Goal: Task Accomplishment & Management: Use online tool/utility

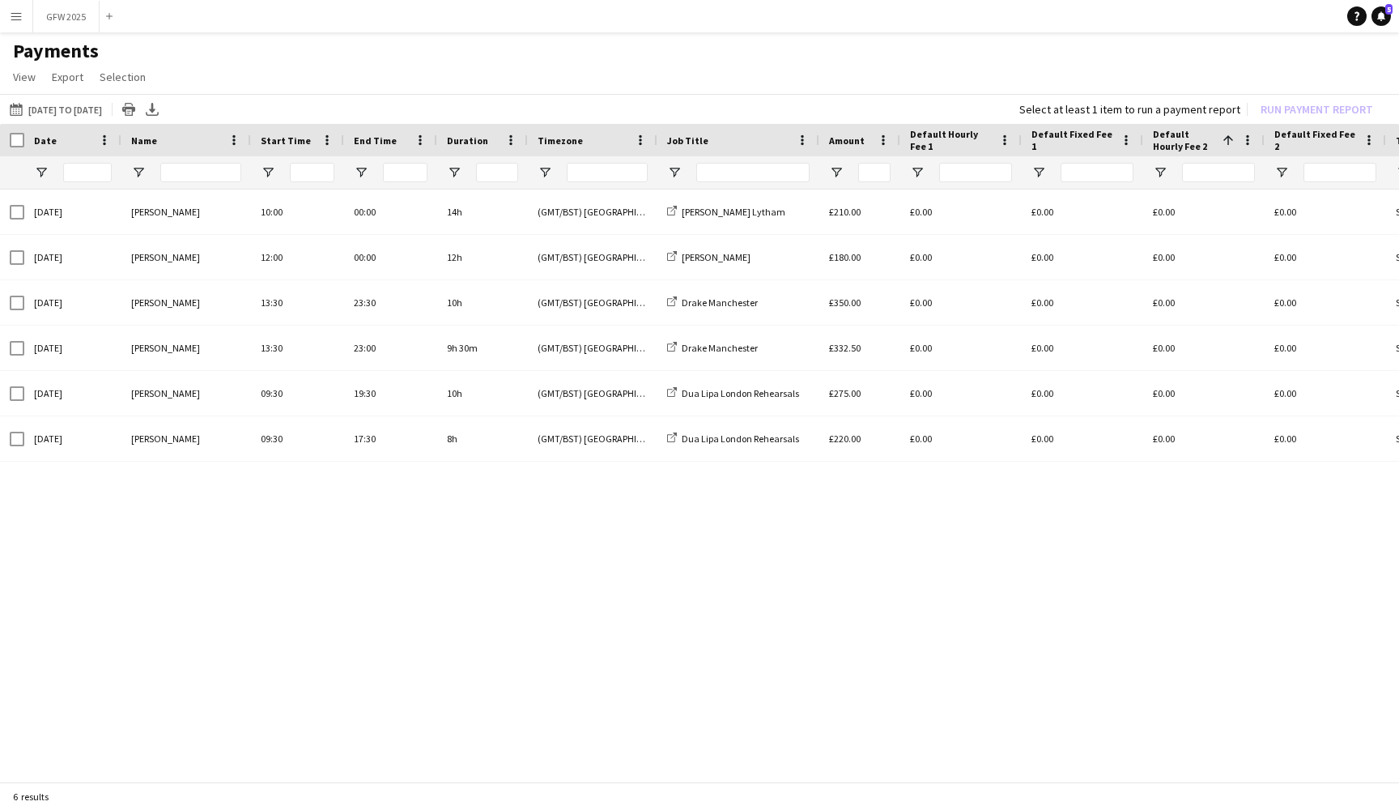
click at [17, 15] on app-icon "Menu" at bounding box center [16, 16] width 13 height 13
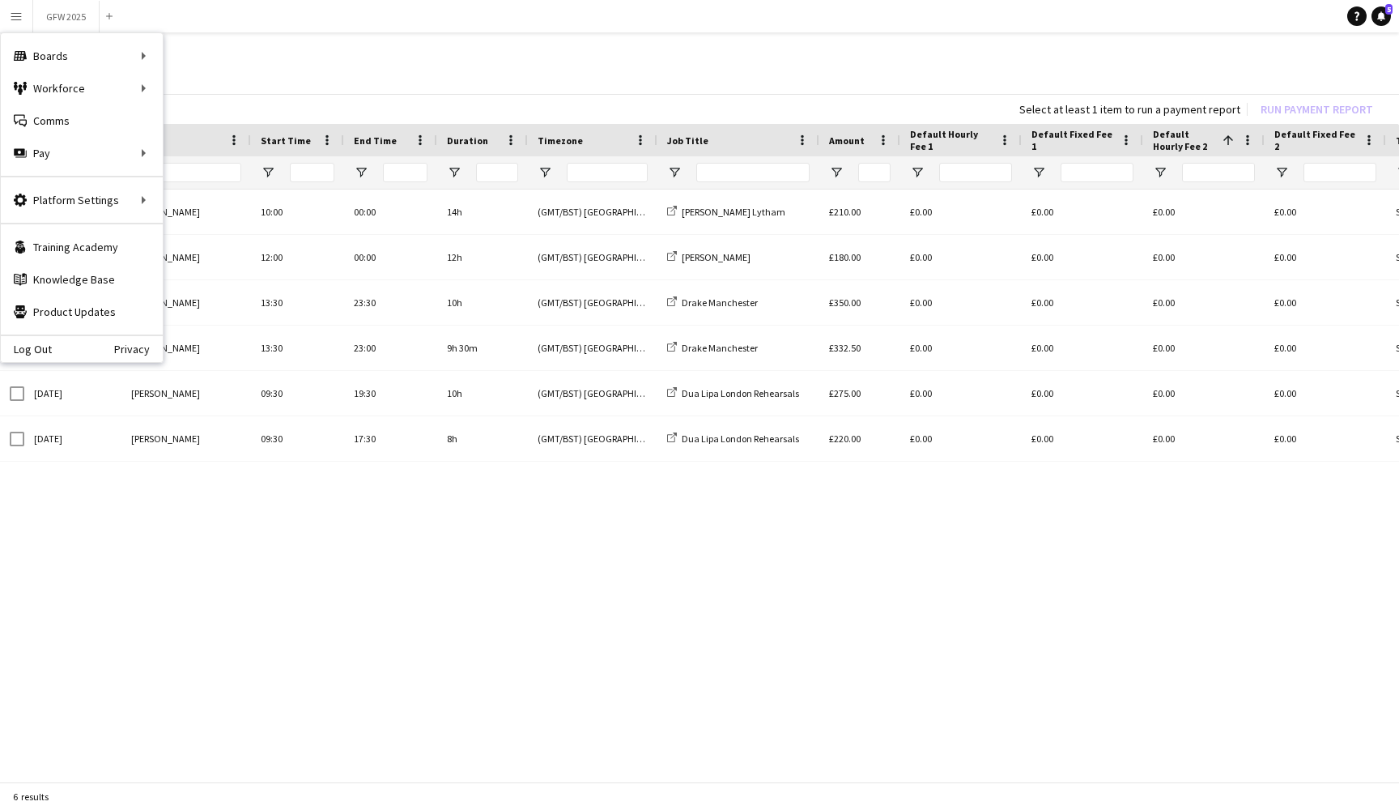
click at [367, 86] on app-page-menu "View Customise view Customise filters Reset Filters Reset View Reset All Export…" at bounding box center [699, 78] width 1399 height 31
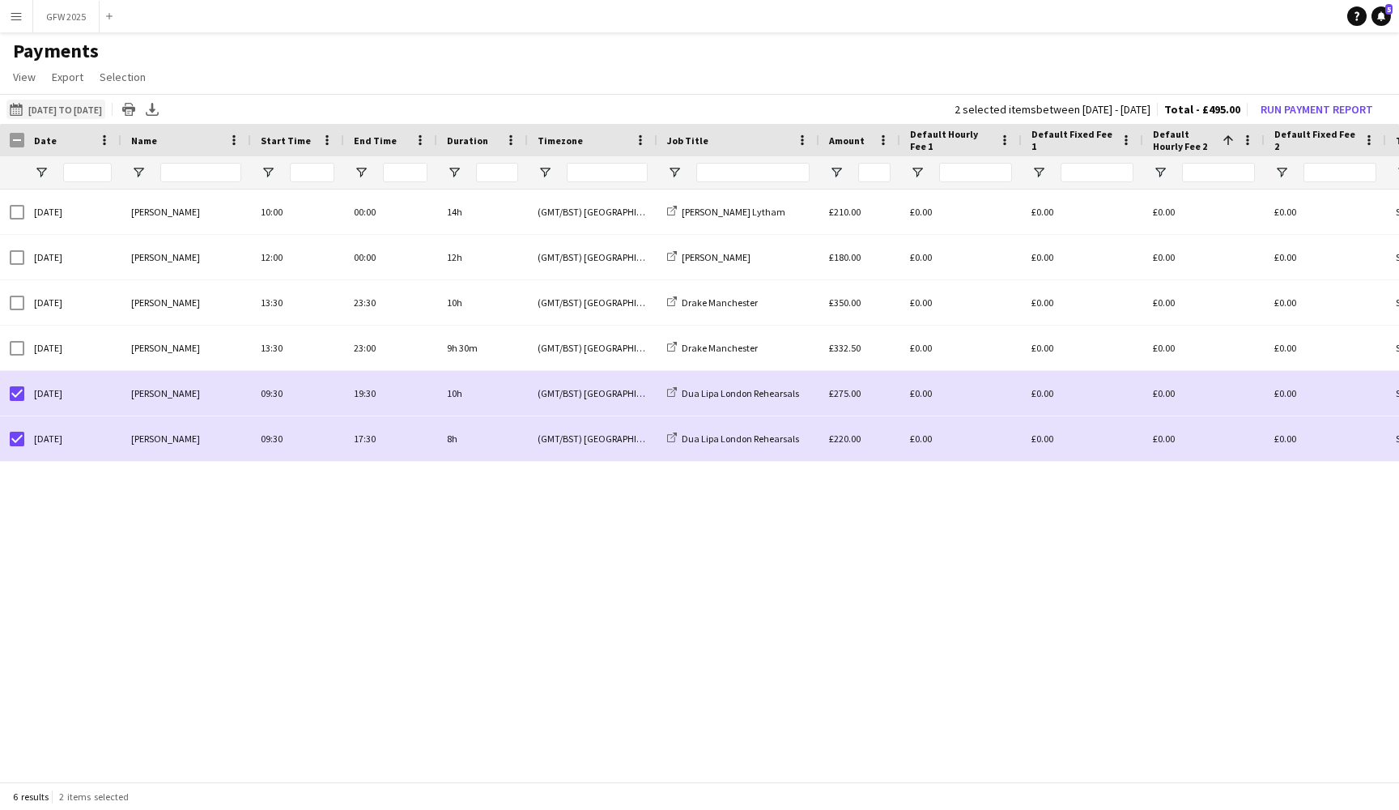
click at [105, 103] on button "[DATE] to [DATE] [DATE] to [DATE]" at bounding box center [55, 109] width 99 height 19
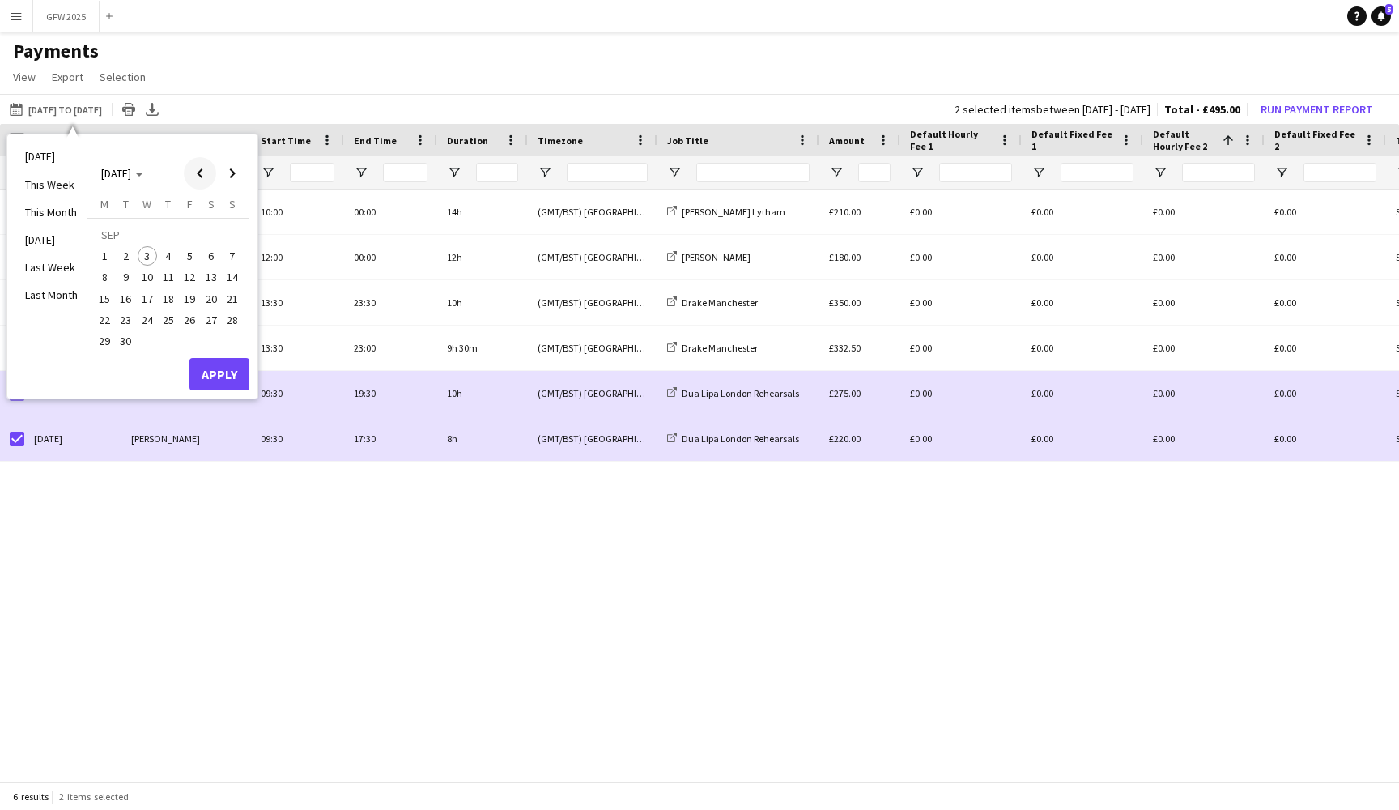
click at [202, 176] on span "Previous month" at bounding box center [200, 173] width 32 height 32
click at [197, 169] on span "Previous month" at bounding box center [200, 173] width 32 height 32
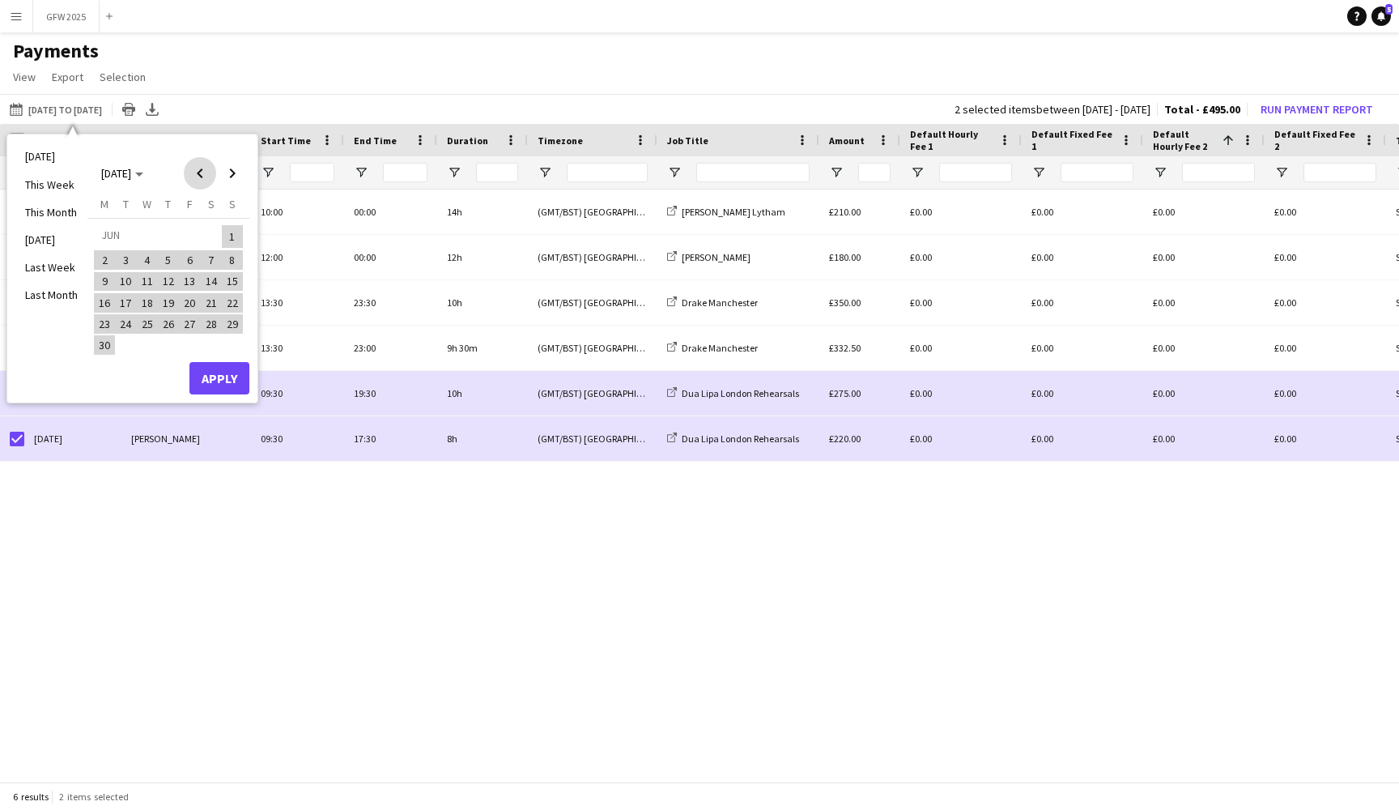
click at [197, 169] on span "Previous month" at bounding box center [200, 173] width 32 height 32
click at [109, 335] on span "31" at bounding box center [104, 344] width 19 height 19
click at [239, 175] on span "Next month" at bounding box center [232, 173] width 32 height 32
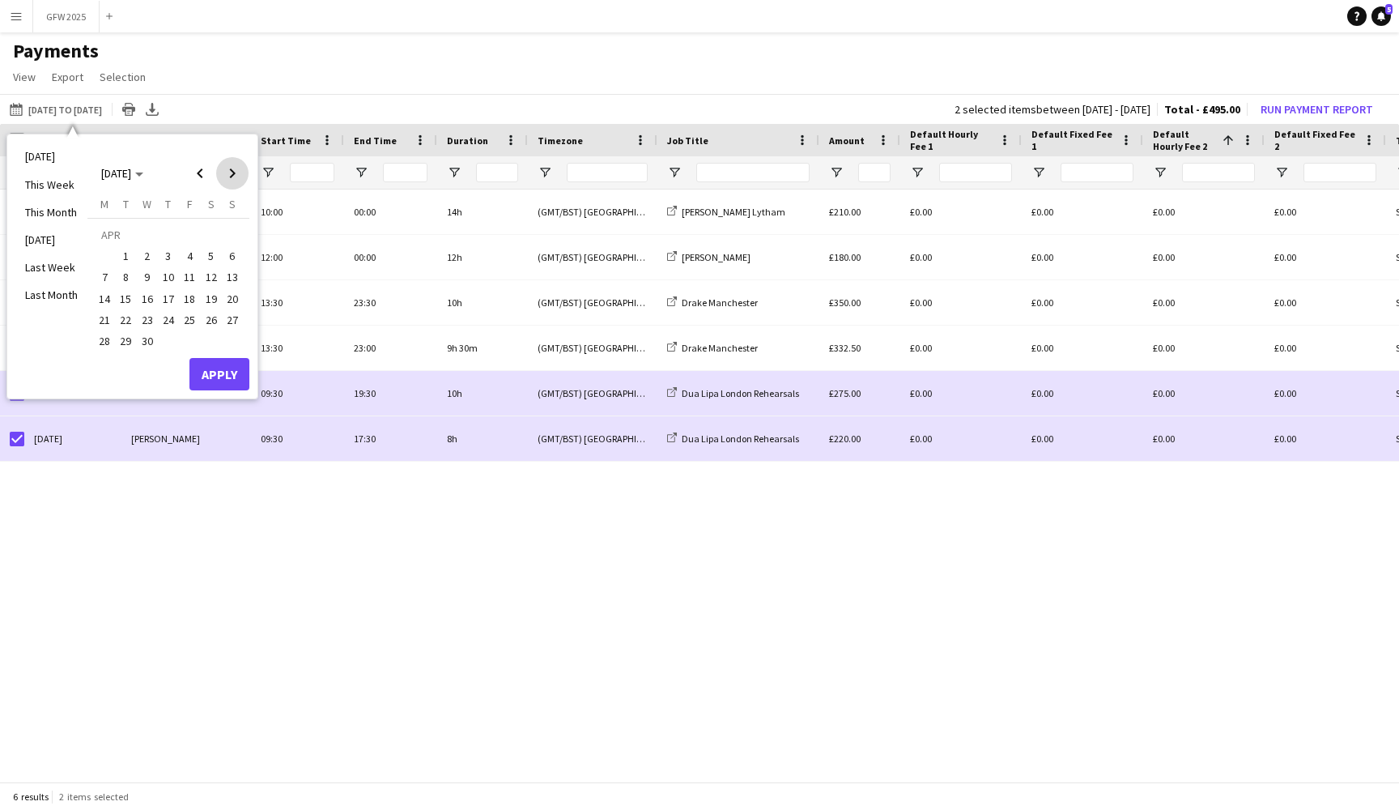
click at [239, 175] on span "Next month" at bounding box center [232, 173] width 32 height 32
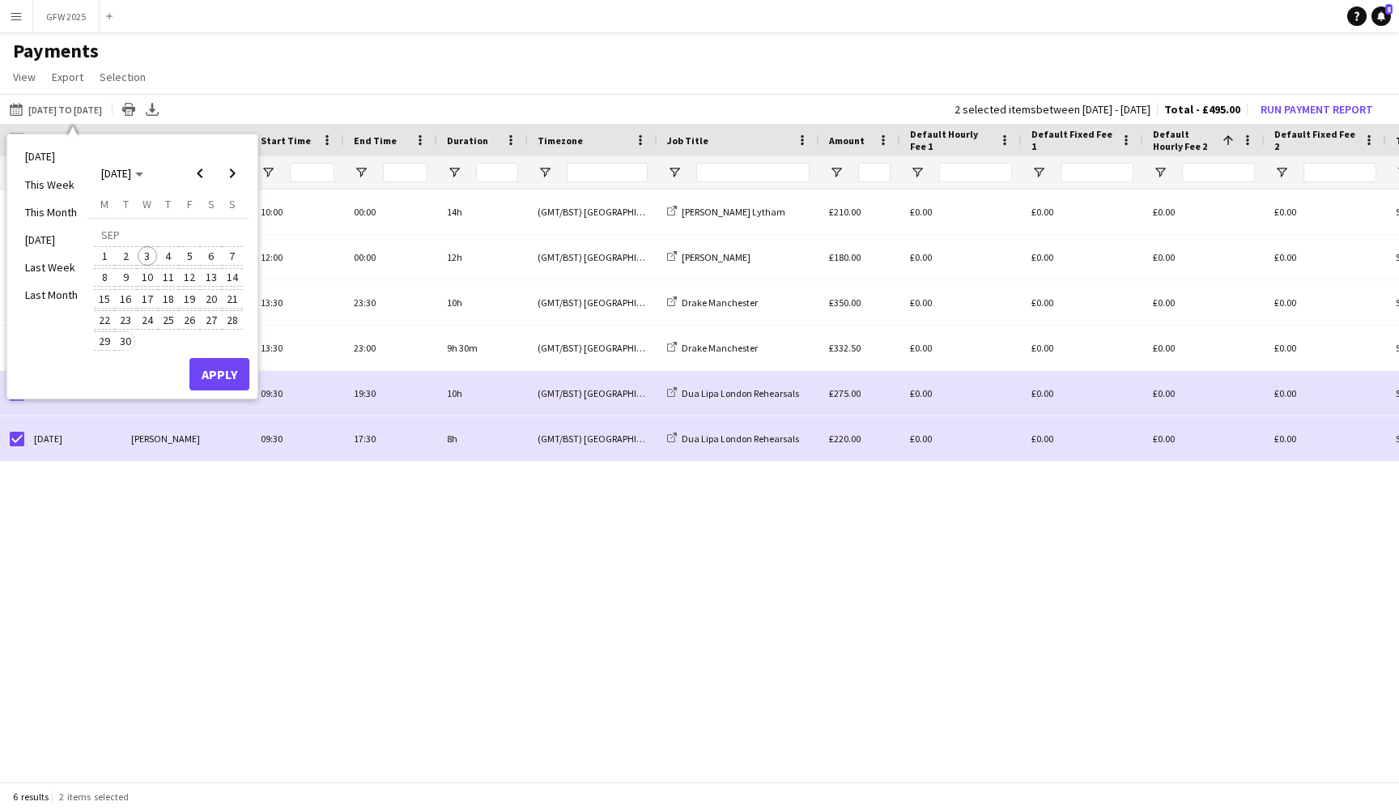
click at [128, 344] on span "30" at bounding box center [126, 340] width 19 height 19
click at [226, 368] on button "Apply" at bounding box center [219, 374] width 60 height 32
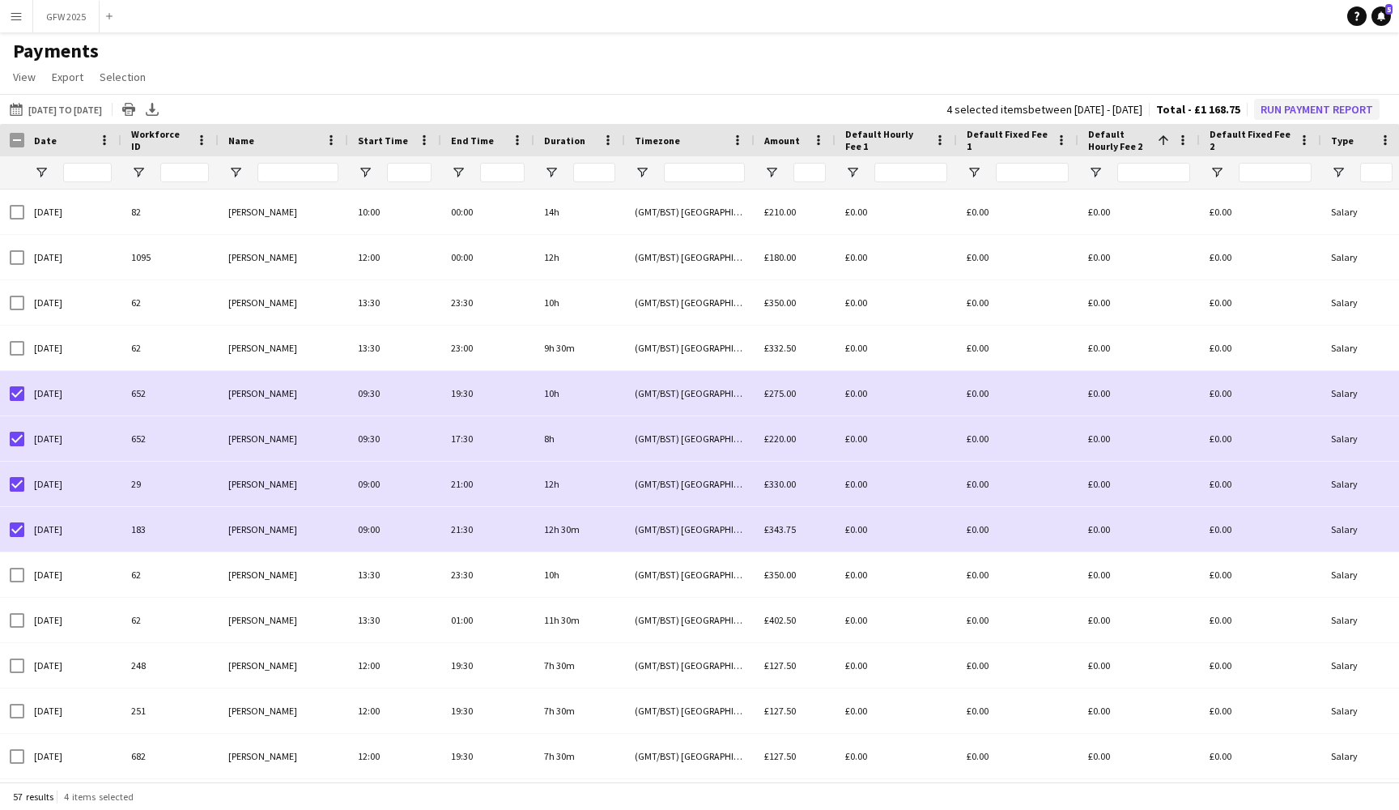
click at [1327, 110] on button "Run Payment Report" at bounding box center [1317, 109] width 126 height 21
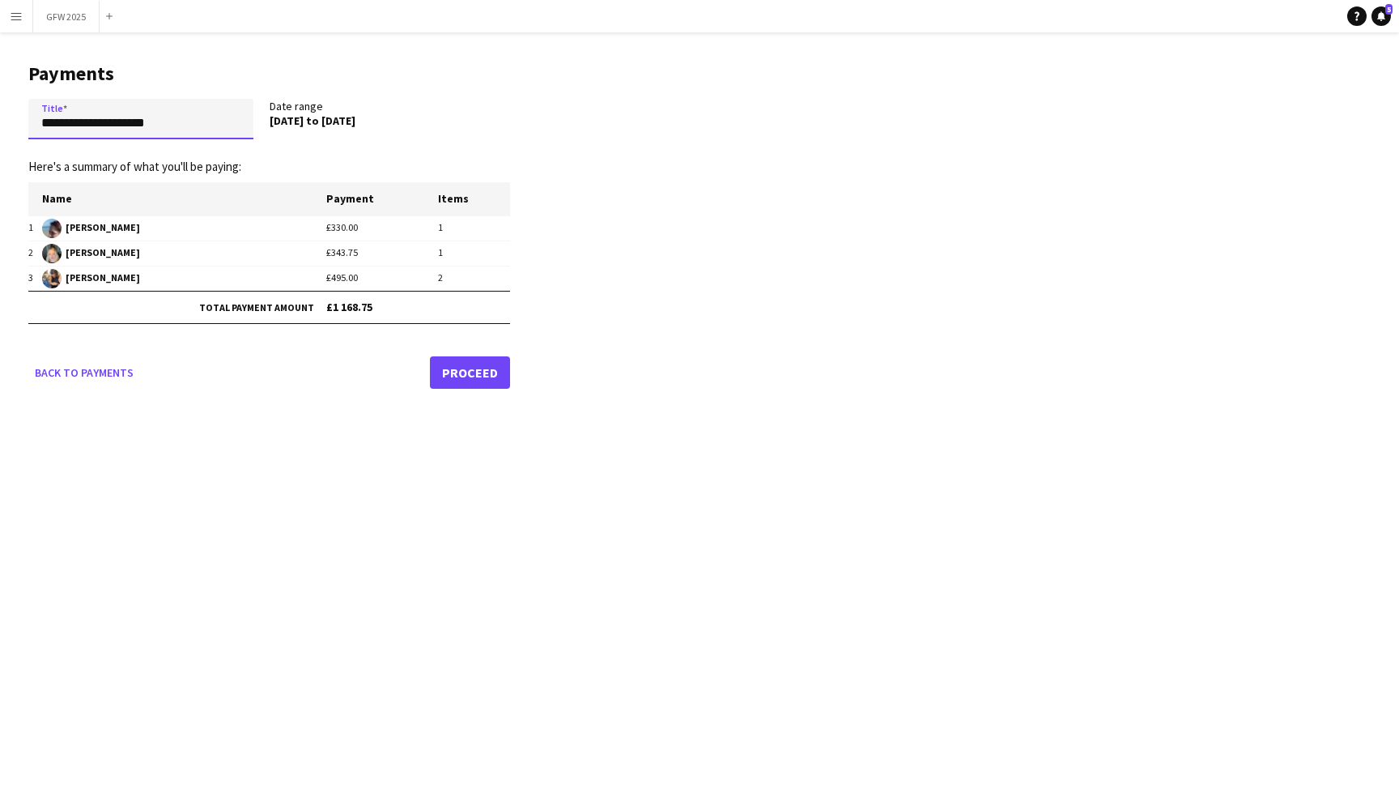
drag, startPoint x: 78, startPoint y: 124, endPoint x: 27, endPoint y: 123, distance: 51.0
click at [27, 123] on main "**********" at bounding box center [263, 222] width 526 height 381
paste input "text"
type input "**********"
click at [469, 364] on link "Proceed" at bounding box center [470, 372] width 80 height 32
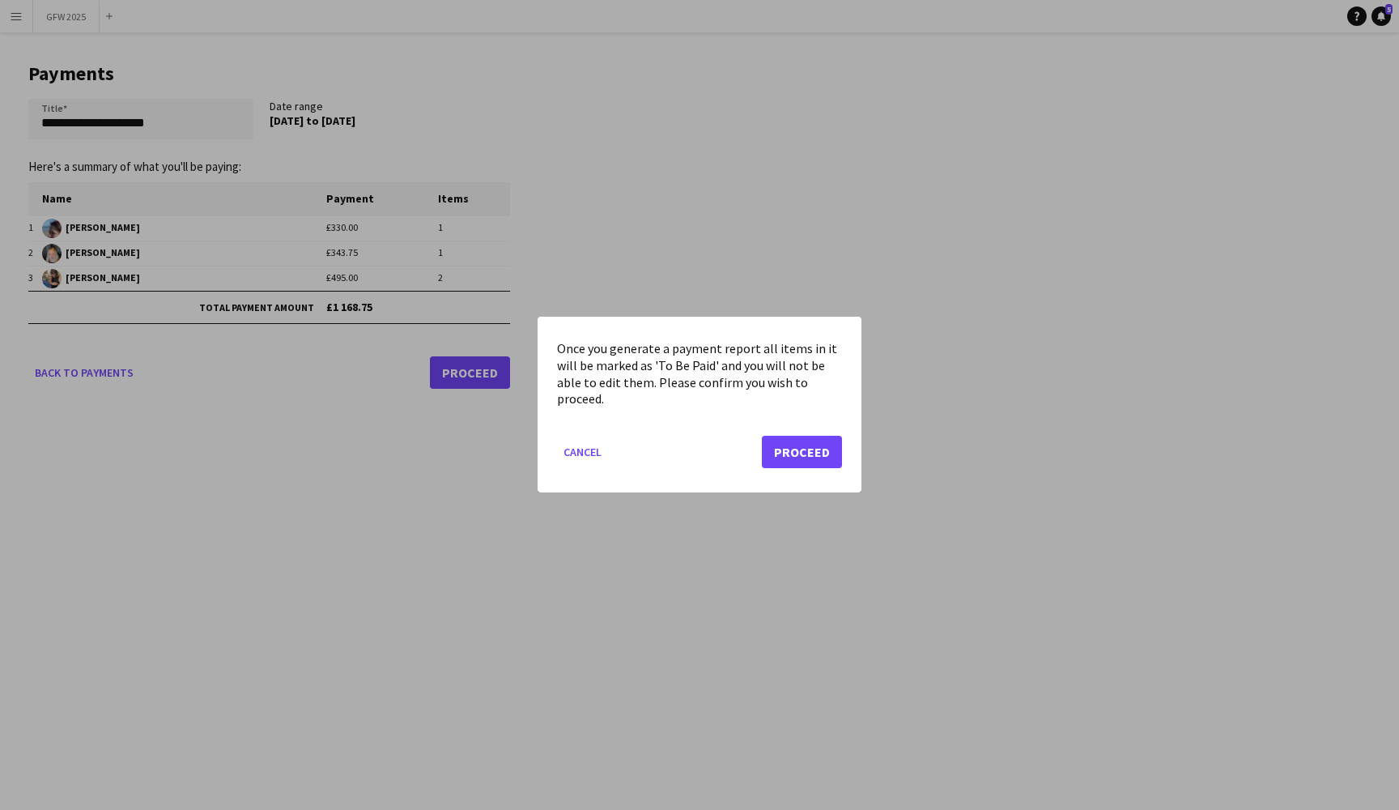
click at [820, 452] on button "Proceed" at bounding box center [802, 452] width 80 height 32
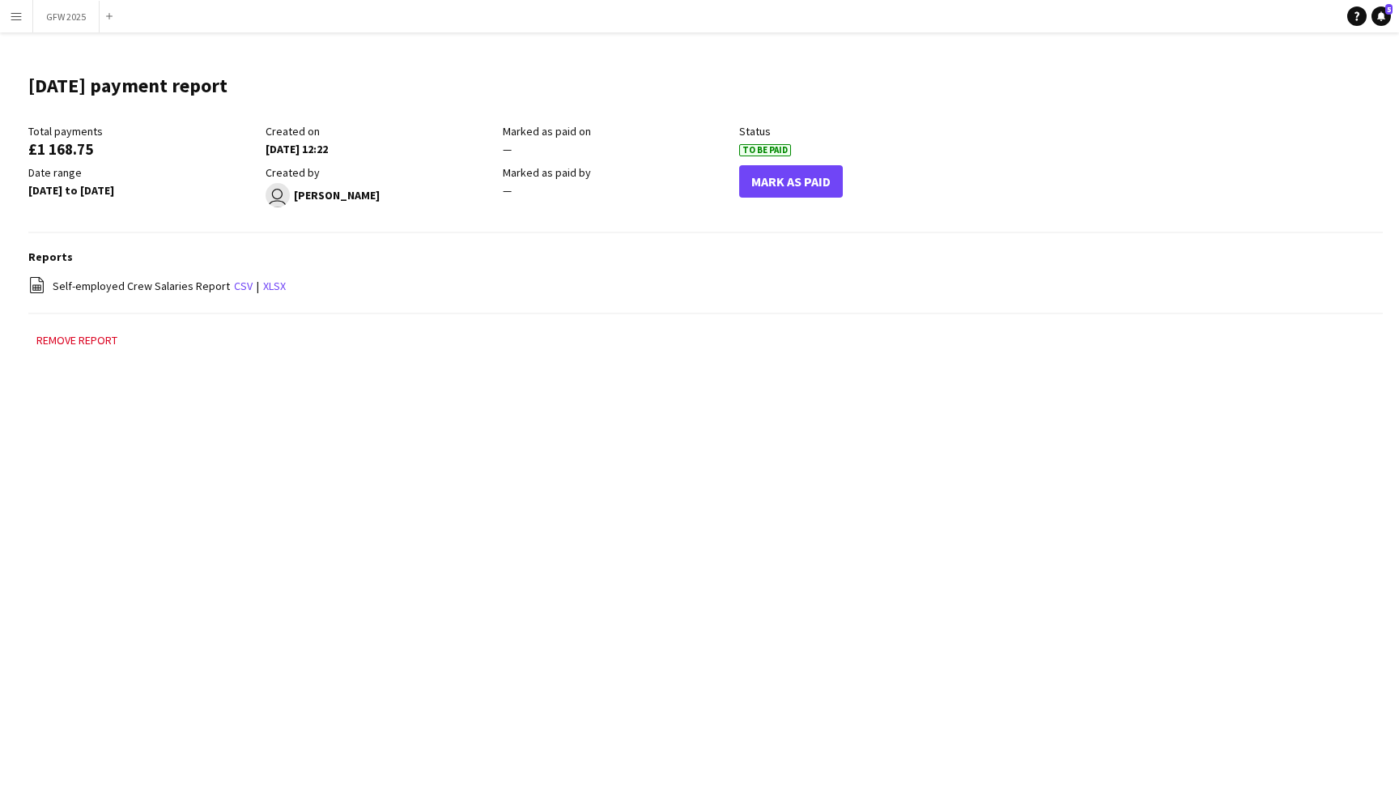
click at [789, 181] on button "Mark As Paid" at bounding box center [791, 181] width 104 height 32
